Goal: Information Seeking & Learning: Learn about a topic

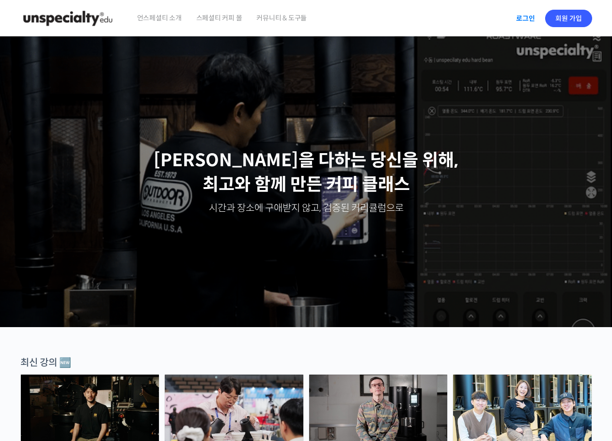
click at [527, 21] on link "로그인" at bounding box center [525, 18] width 31 height 22
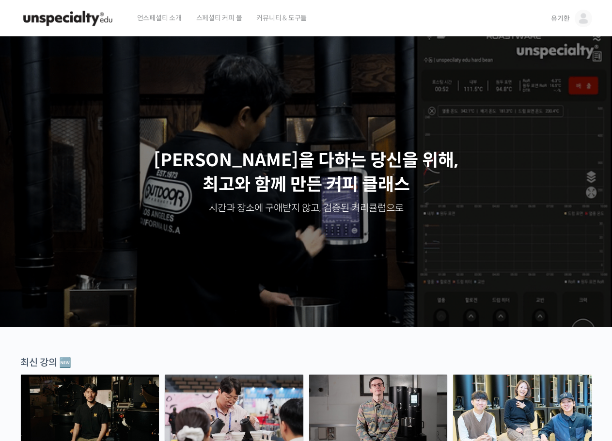
click at [566, 25] on link "유기환" at bounding box center [571, 18] width 41 height 37
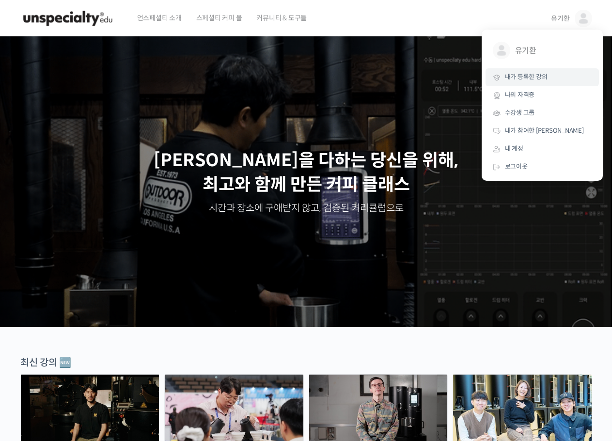
click at [539, 75] on span "내가 등록한 강의" at bounding box center [526, 77] width 43 height 8
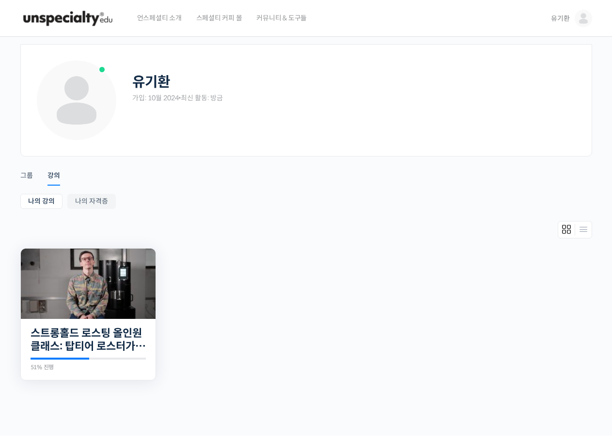
click at [40, 303] on img at bounding box center [88, 284] width 135 height 70
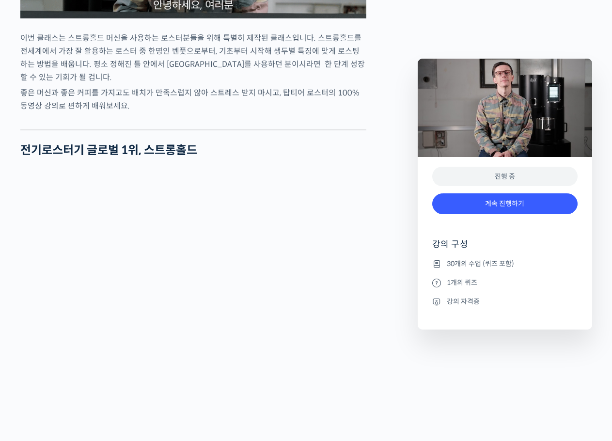
scroll to position [1260, 0]
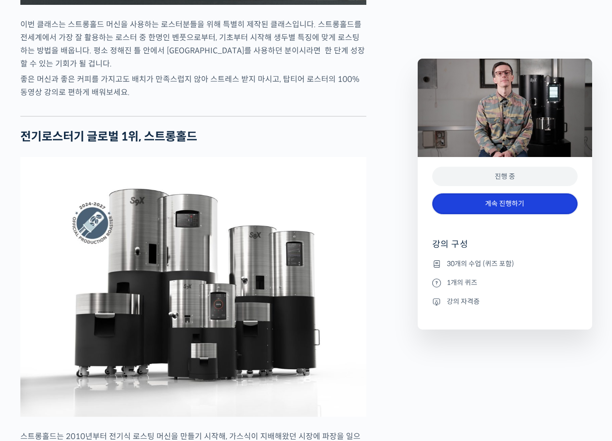
click at [499, 203] on link "계속 진행하기" at bounding box center [504, 203] width 145 height 21
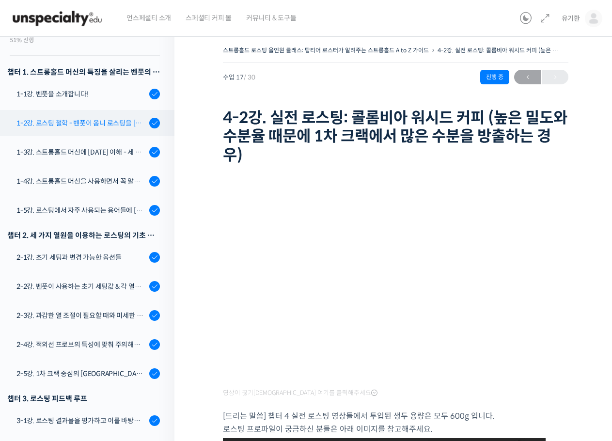
scroll to position [94, 0]
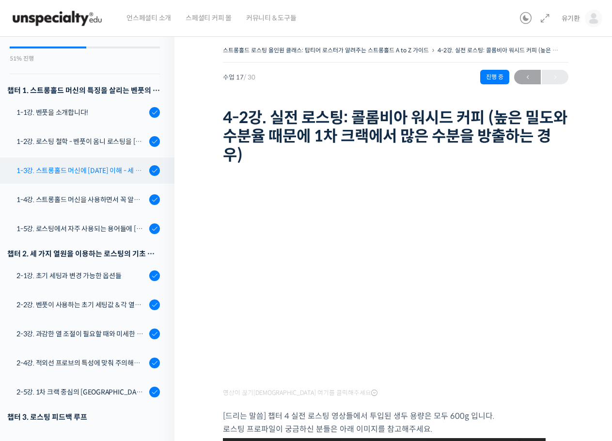
click at [105, 175] on div "1-3강. 스트롱홀드 머신에 [DATE] 이해 - 세 가지 열원이 만들어내는 변화" at bounding box center [81, 170] width 130 height 11
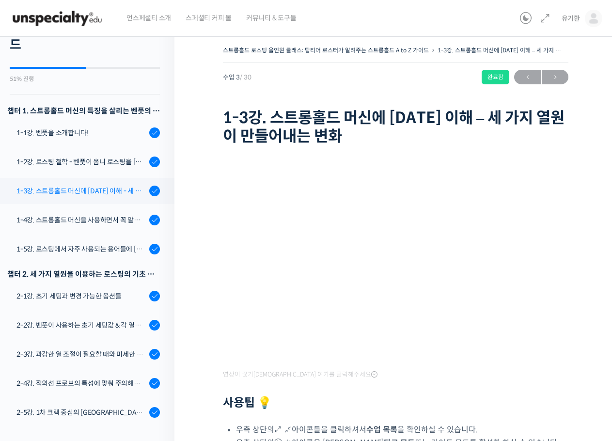
scroll to position [69, 0]
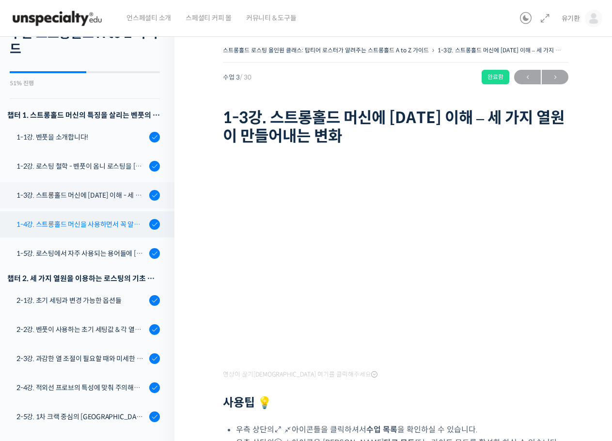
click at [122, 228] on div "1-4강. 스트롱홀드 머신을 사용하면서 꼭 알고 있어야 할 유의사항" at bounding box center [81, 224] width 130 height 11
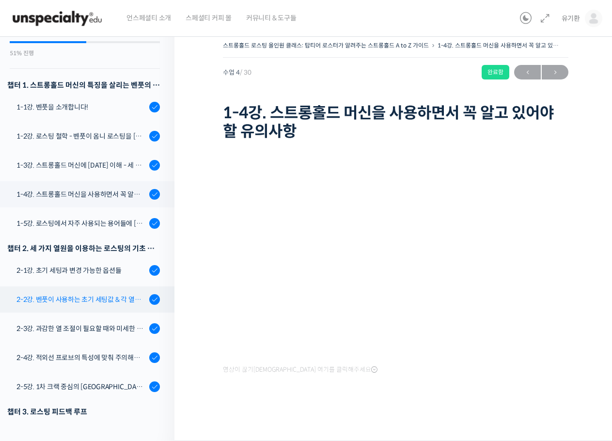
scroll to position [98, 0]
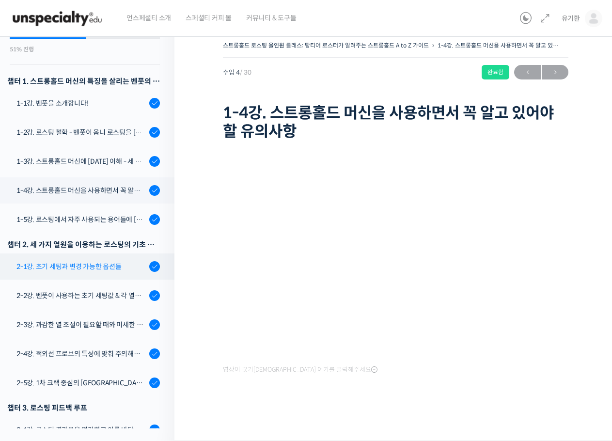
click at [108, 271] on div "2-1강. 초기 세팅과 변경 가능한 옵션들" at bounding box center [81, 266] width 130 height 11
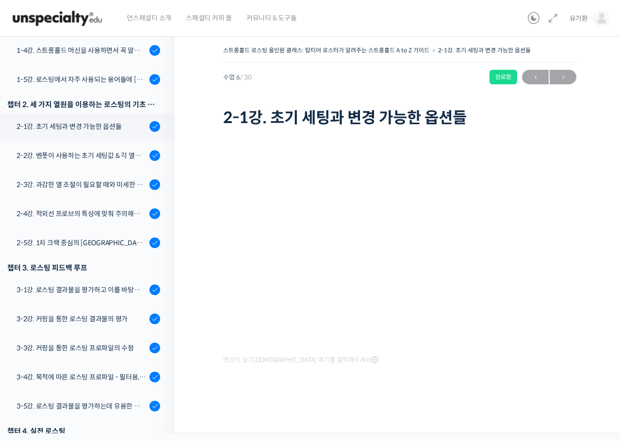
scroll to position [302, 0]
